Goal: Find specific page/section: Find specific page/section

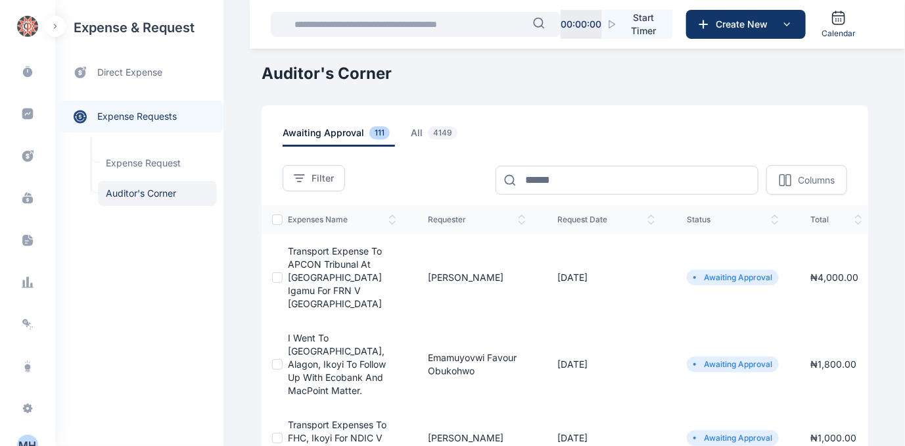
scroll to position [260, 0]
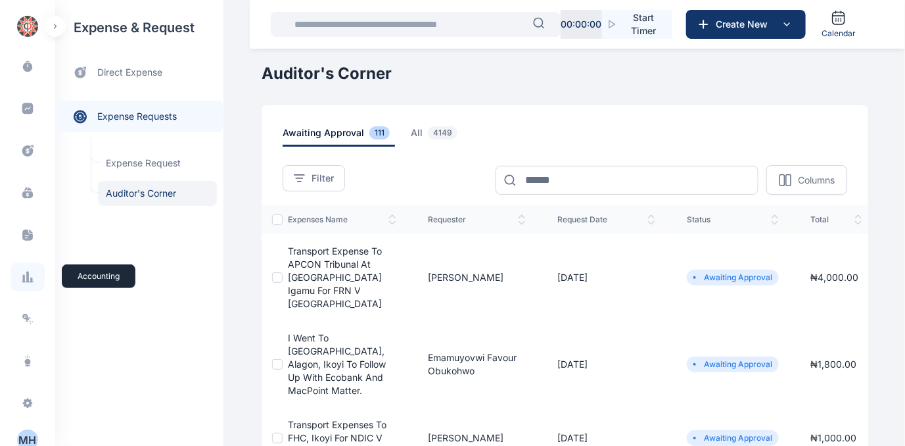
click at [28, 277] on icon at bounding box center [27, 276] width 13 height 13
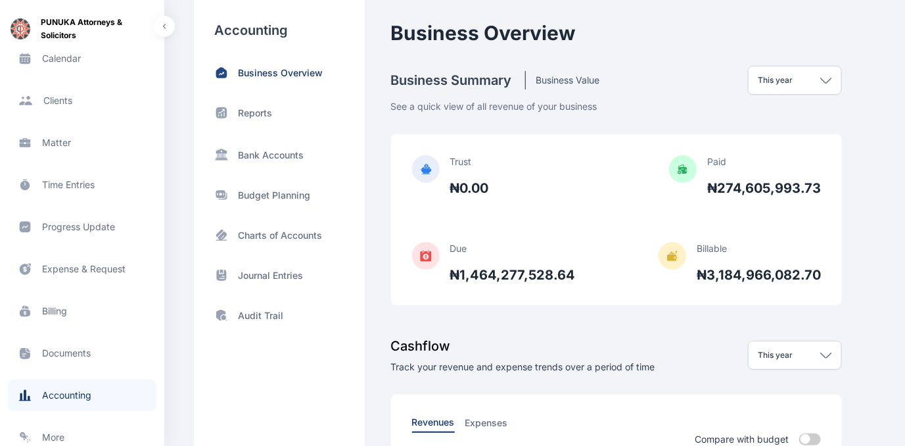
scroll to position [150, 0]
click at [61, 306] on span "Billing billing billing" at bounding box center [82, 308] width 149 height 32
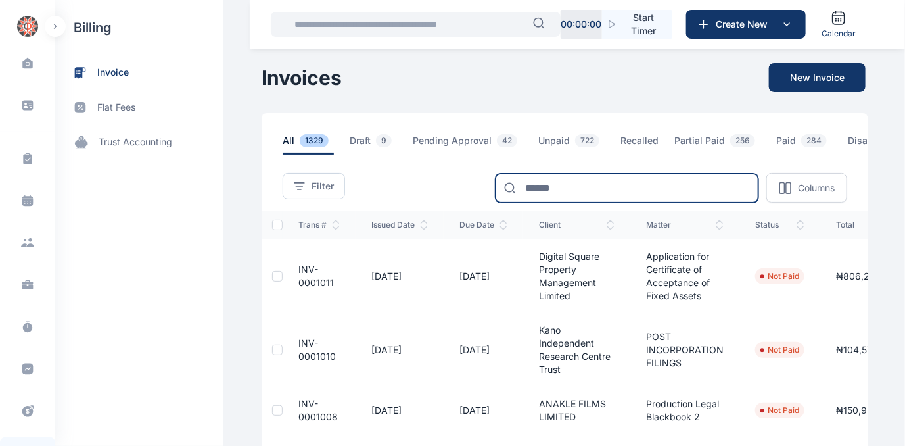
click at [553, 197] on input at bounding box center [627, 188] width 263 height 29
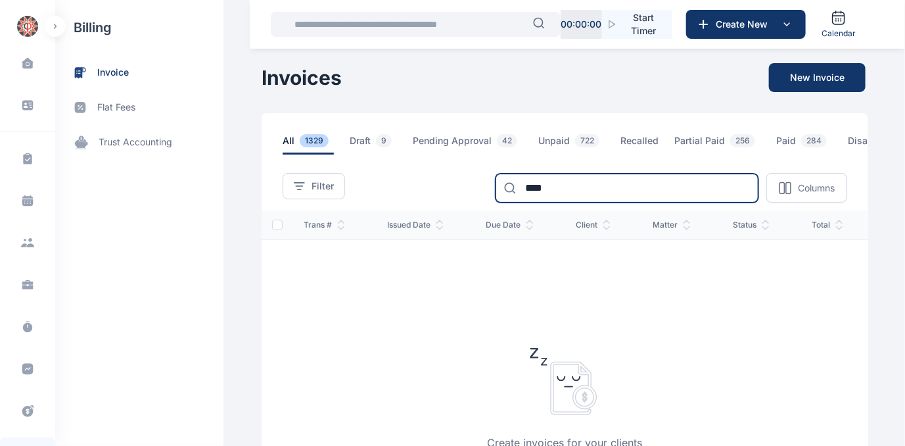
click at [553, 197] on input "****" at bounding box center [627, 188] width 263 height 29
type input "*"
type input "******"
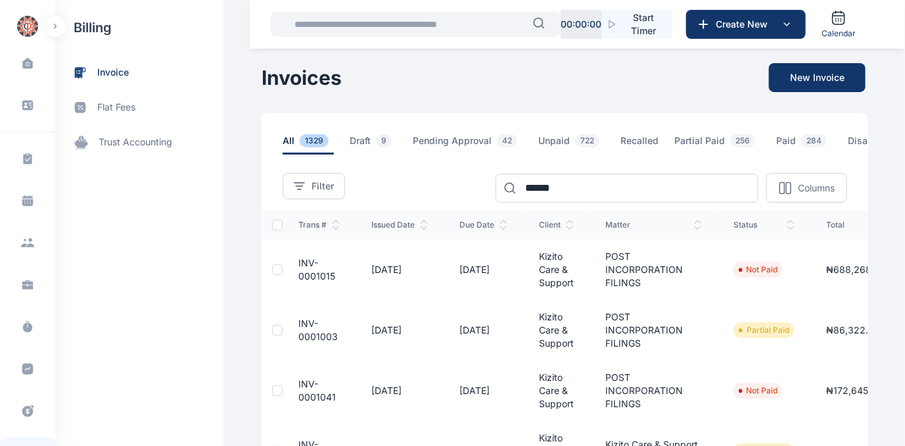
click at [302, 277] on span "INV-0001015" at bounding box center [316, 269] width 37 height 24
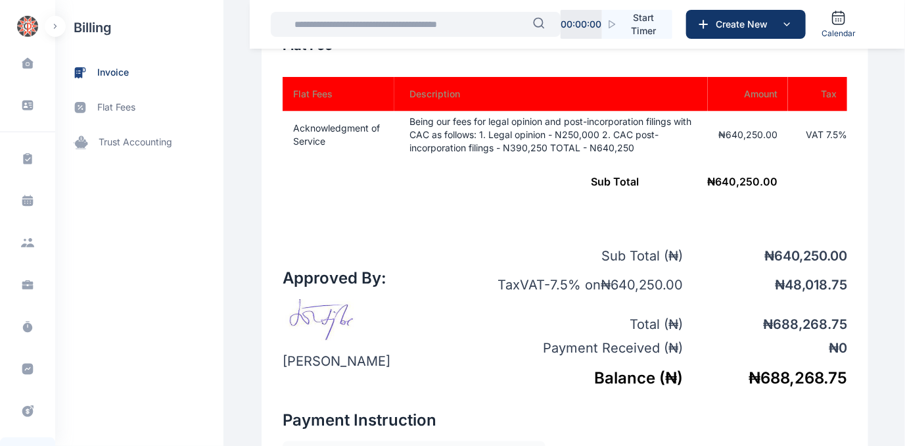
scroll to position [537, 0]
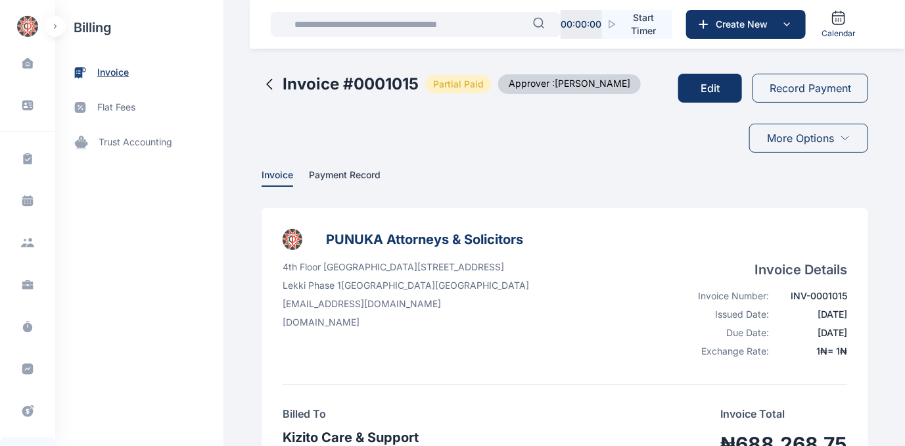
click at [105, 71] on span "invoice" at bounding box center [113, 73] width 32 height 14
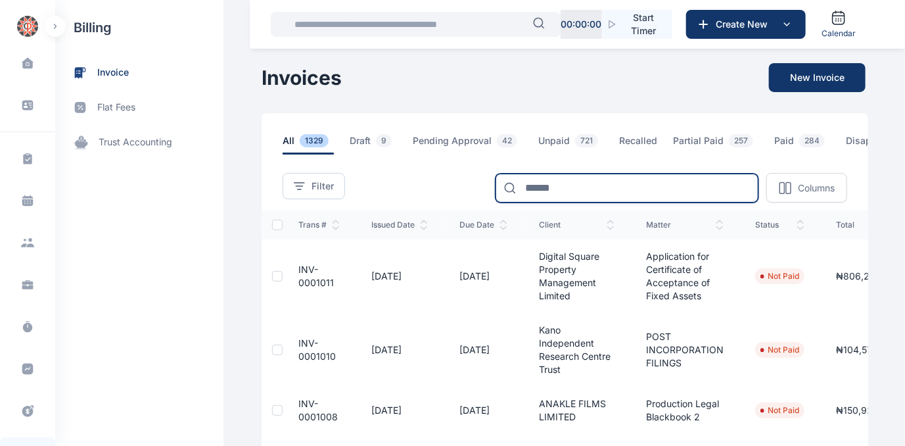
click at [613, 188] on input at bounding box center [627, 188] width 263 height 29
type input "******"
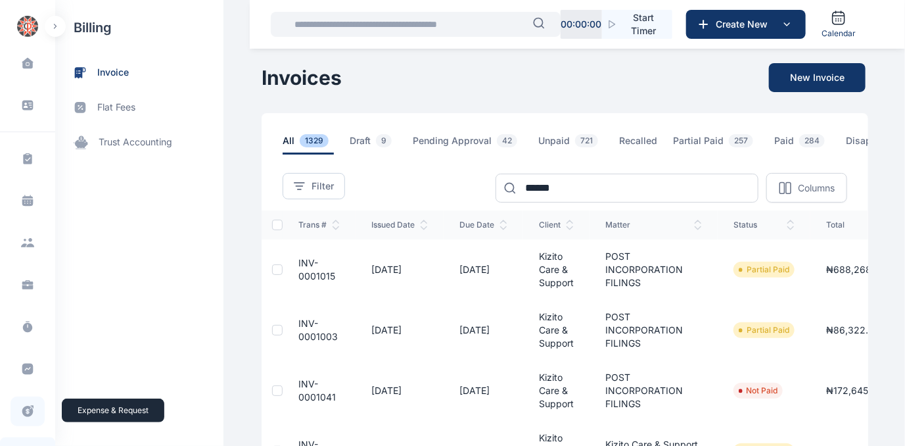
click at [24, 413] on icon at bounding box center [27, 411] width 11 height 11
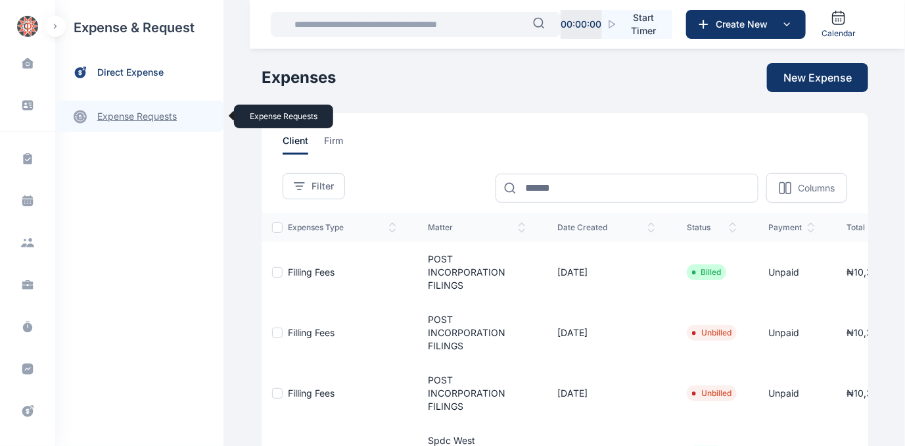
click at [133, 116] on link "expense requests expense requests" at bounding box center [139, 117] width 168 height 32
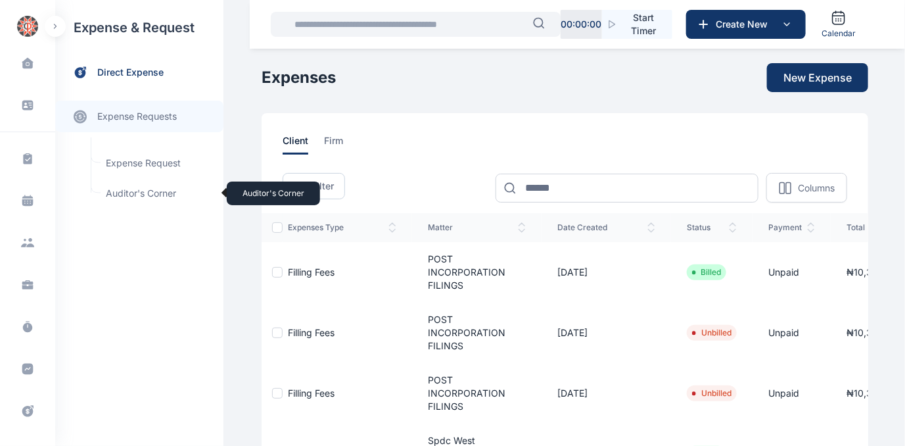
click at [117, 193] on span "Auditor's Corner Auditor's Corner" at bounding box center [157, 193] width 119 height 25
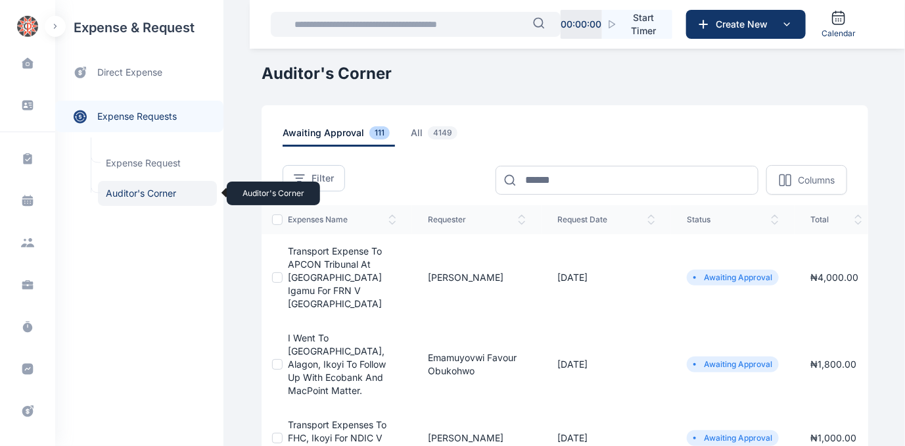
click at [135, 192] on span "Auditor's Corner Auditor's Corner" at bounding box center [157, 193] width 119 height 25
click at [411, 127] on span "all 4149" at bounding box center [437, 136] width 52 height 20
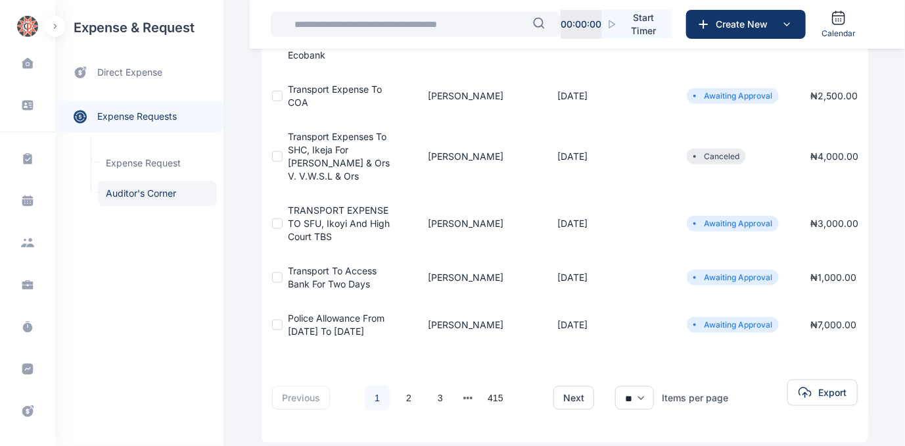
scroll to position [478, 0]
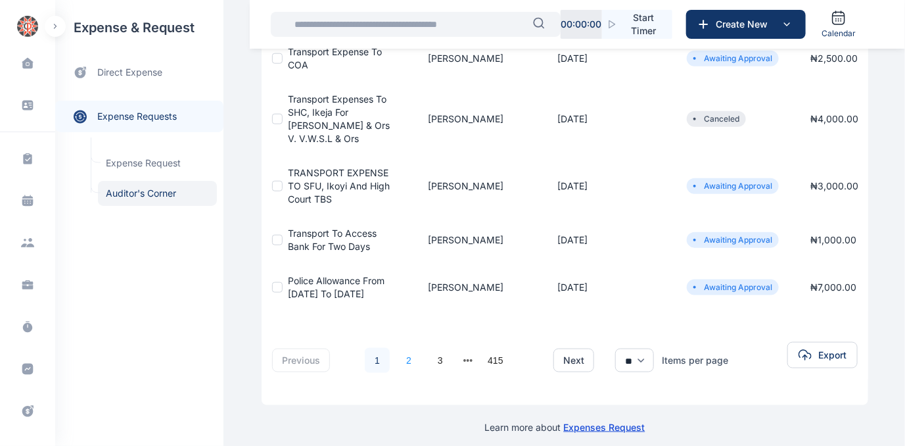
click at [403, 351] on link "2" at bounding box center [408, 360] width 25 height 25
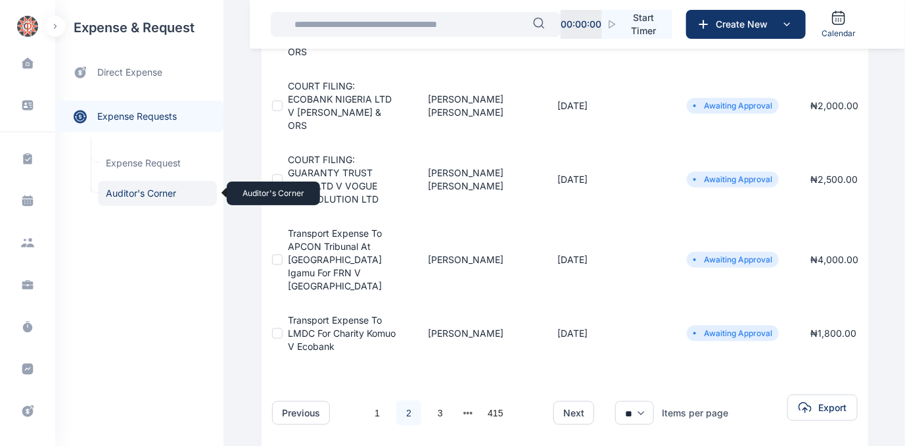
click at [133, 189] on span "Auditor's Corner Auditor's Corner" at bounding box center [157, 193] width 119 height 25
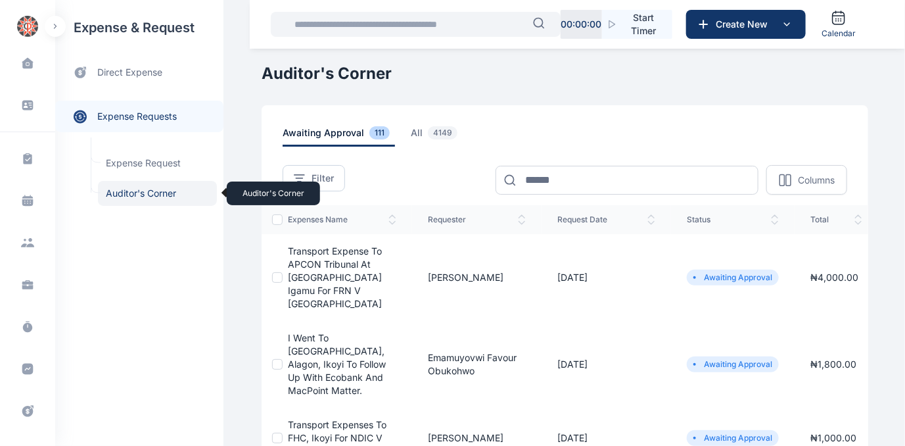
click at [121, 195] on span "Auditor's Corner Auditor's Corner" at bounding box center [157, 193] width 119 height 25
click at [130, 193] on span "Auditor's Corner Auditor's Corner" at bounding box center [157, 193] width 119 height 25
